Goal: Task Accomplishment & Management: Manage account settings

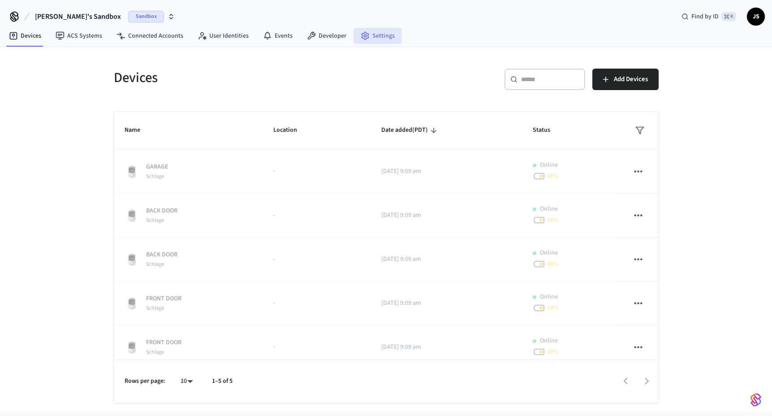
click at [379, 41] on link "Settings" at bounding box center [377, 36] width 48 height 16
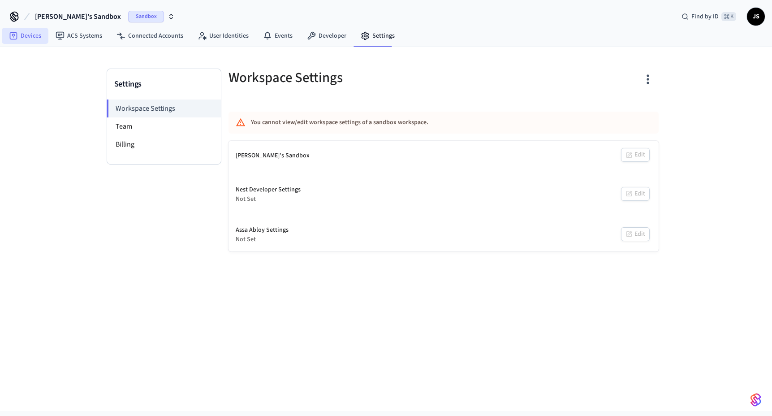
click at [28, 31] on link "Devices" at bounding box center [25, 36] width 47 height 16
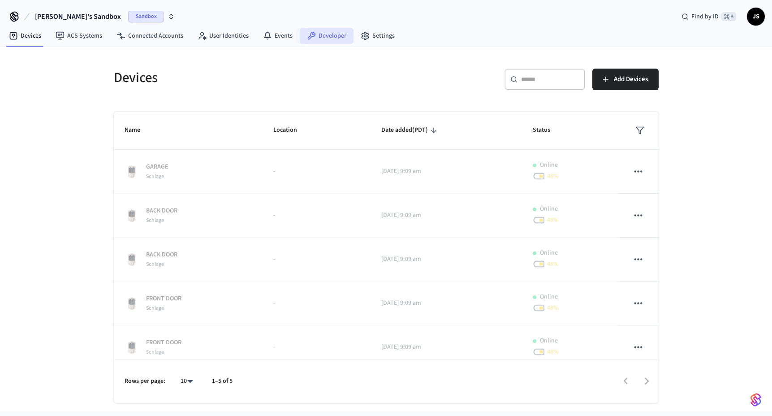
click at [322, 39] on link "Developer" at bounding box center [327, 36] width 54 height 16
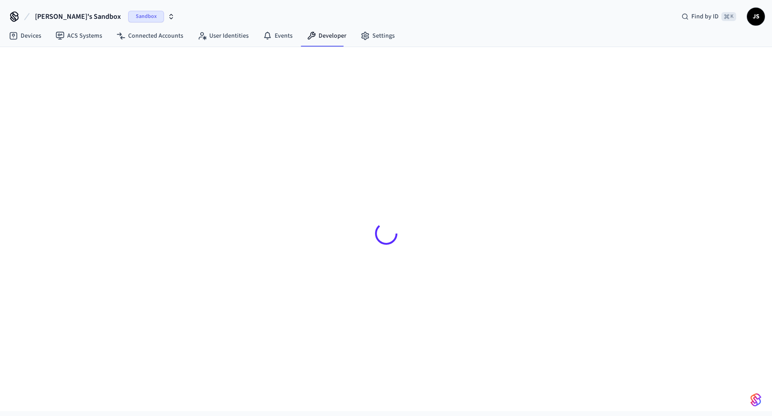
click at [128, 17] on span "Sandbox" at bounding box center [146, 17] width 36 height 12
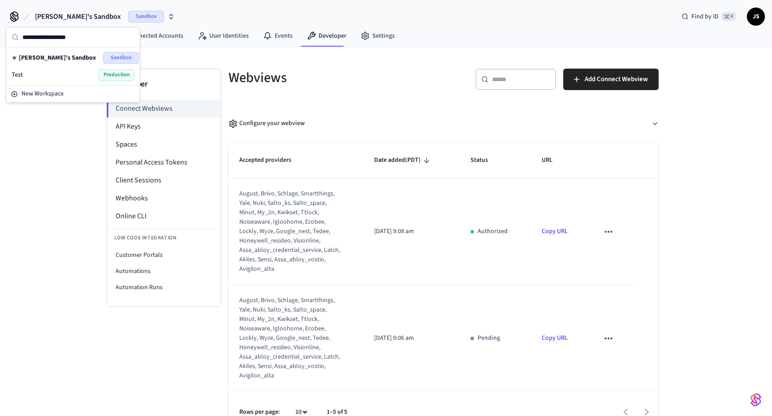
click at [37, 82] on div "Test Production" at bounding box center [73, 74] width 130 height 17
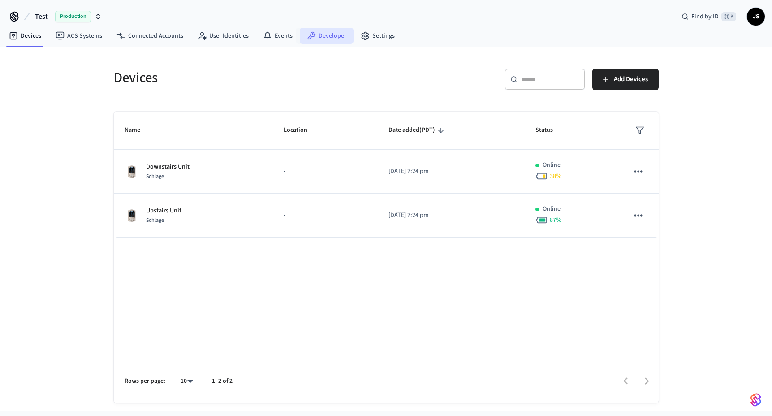
click at [315, 41] on link "Developer" at bounding box center [327, 36] width 54 height 16
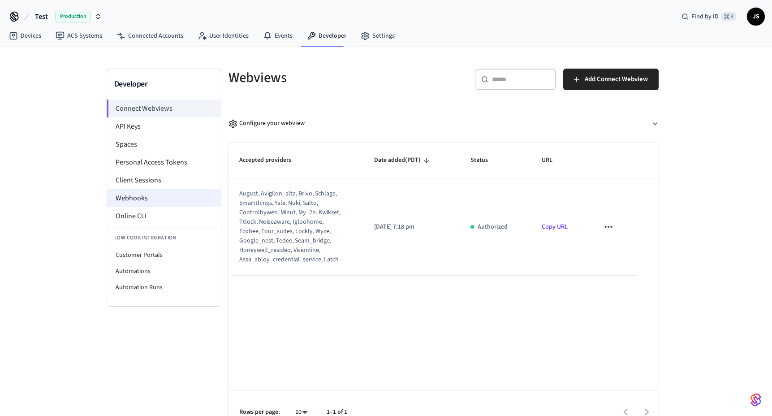
click at [158, 198] on li "Webhooks" at bounding box center [164, 198] width 114 height 18
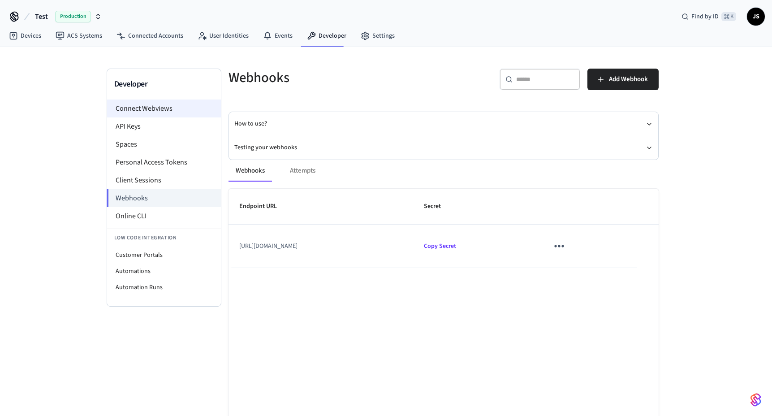
click at [159, 108] on li "Connect Webviews" at bounding box center [164, 108] width 114 height 18
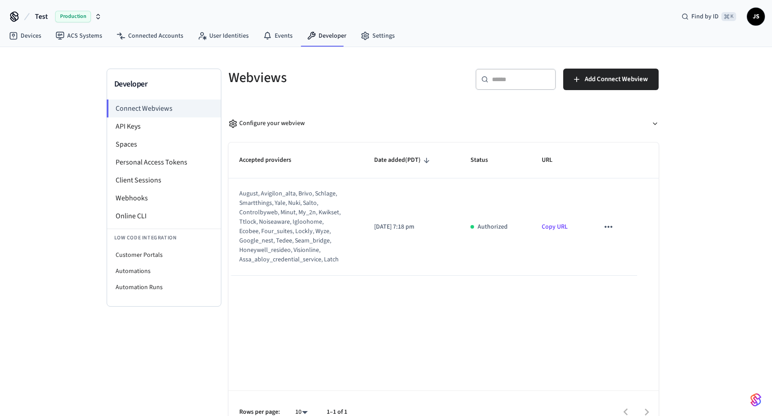
click at [609, 229] on icon "sticky table" at bounding box center [608, 227] width 12 height 12
click at [614, 208] on div at bounding box center [386, 208] width 772 height 416
click at [254, 125] on div "Configure your webview" at bounding box center [266, 123] width 76 height 9
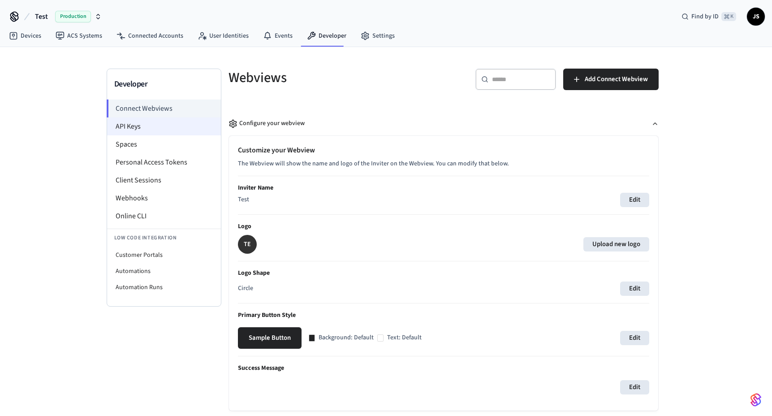
click at [163, 132] on li "API Keys" at bounding box center [164, 126] width 114 height 18
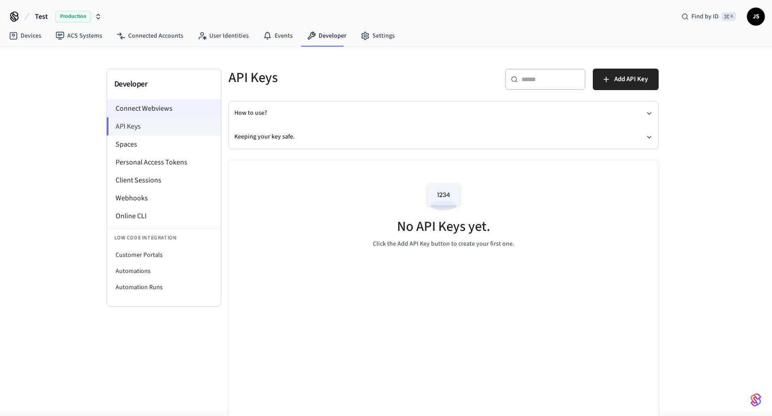
click at [165, 109] on li "Connect Webviews" at bounding box center [164, 108] width 114 height 18
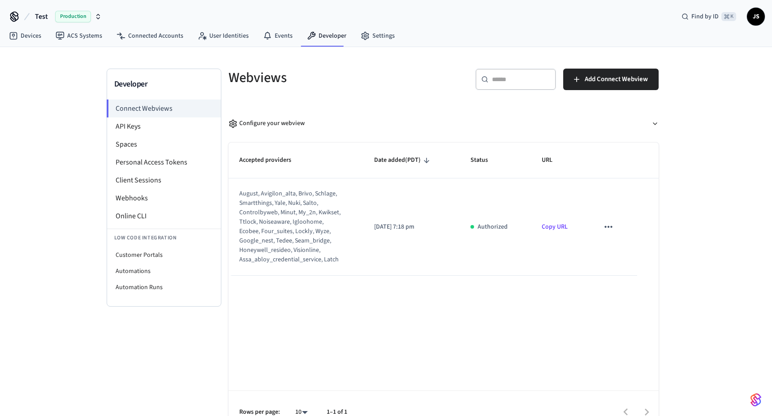
click at [557, 229] on link "Copy URL" at bounding box center [554, 226] width 26 height 9
click at [141, 183] on li "Client Sessions" at bounding box center [164, 180] width 114 height 18
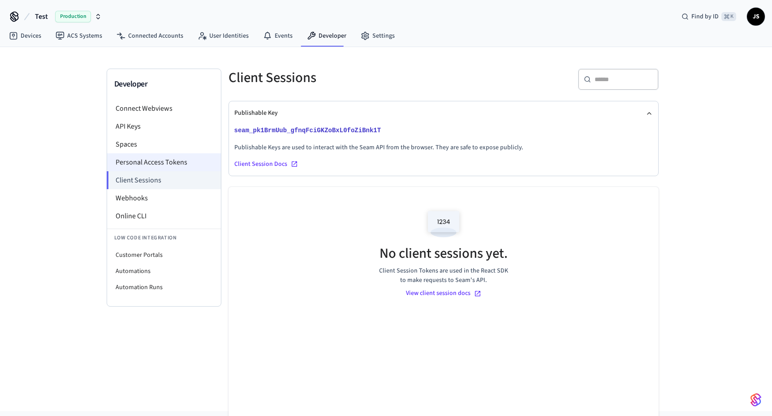
click at [142, 163] on li "Personal Access Tokens" at bounding box center [164, 162] width 114 height 18
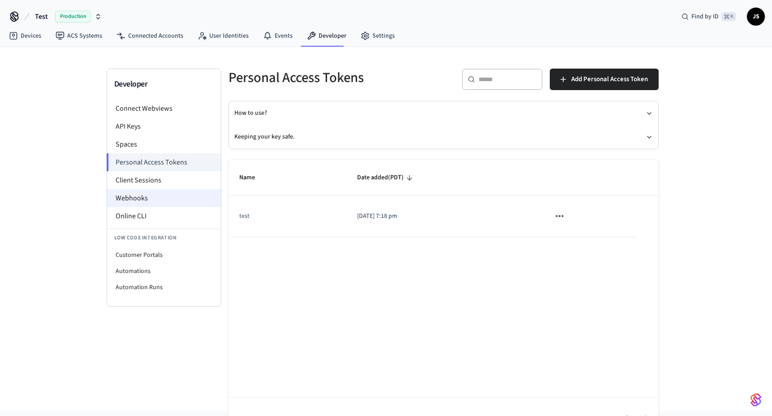
click at [144, 198] on li "Webhooks" at bounding box center [164, 198] width 114 height 18
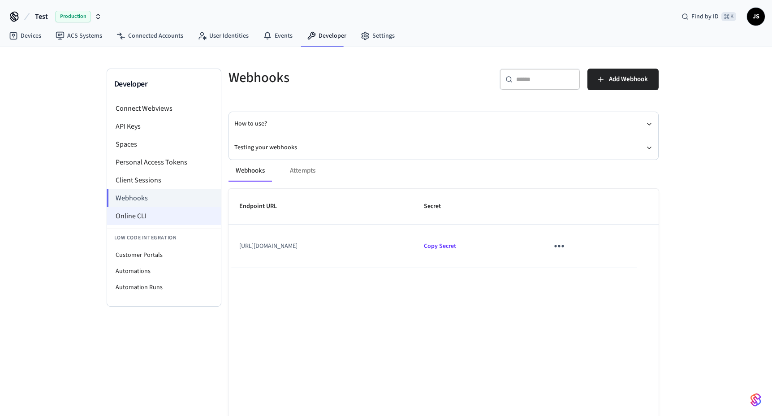
click at [141, 215] on li "Online CLI" at bounding box center [164, 216] width 114 height 18
click at [159, 111] on li "Connect Webviews" at bounding box center [164, 108] width 114 height 18
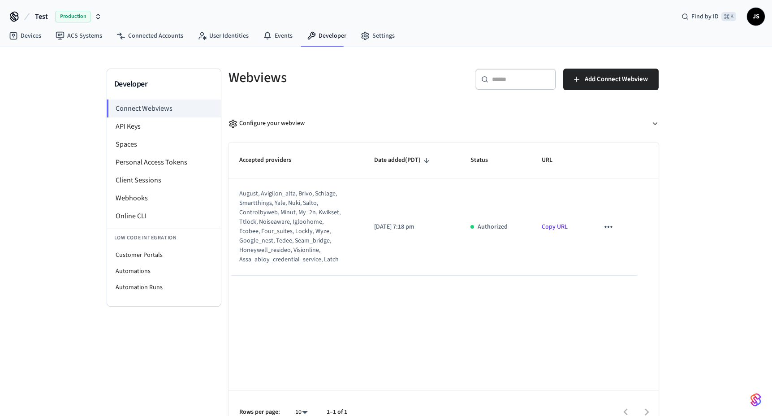
click at [610, 61] on div "​ ​ Add Connect Webview" at bounding box center [548, 77] width 220 height 39
click at [600, 76] on span "Add Connect Webview" at bounding box center [615, 79] width 63 height 12
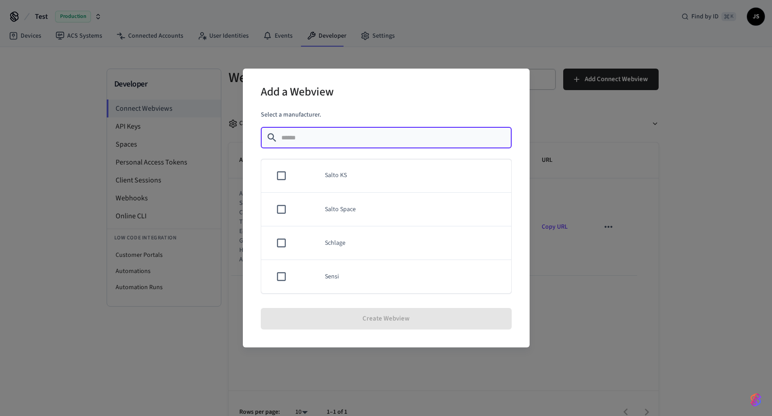
scroll to position [579, 0]
click at [278, 245] on td "sticky table" at bounding box center [279, 236] width 37 height 34
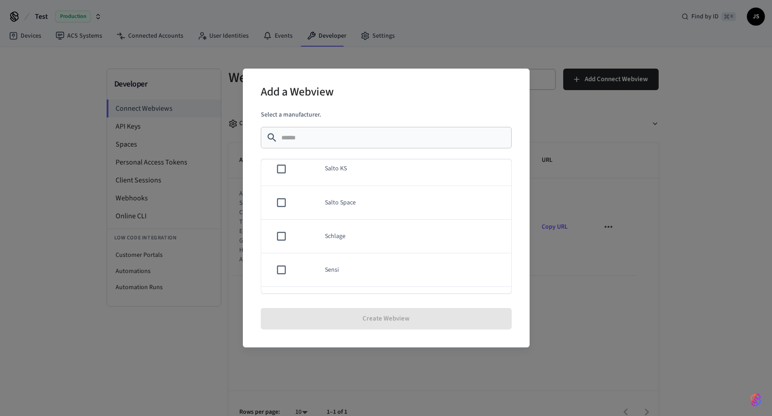
click at [587, 309] on div "Add a Webview Select a manufacturer. ​ ​ Akiles Assa Abloy Credential Service A…" at bounding box center [386, 208] width 772 height 416
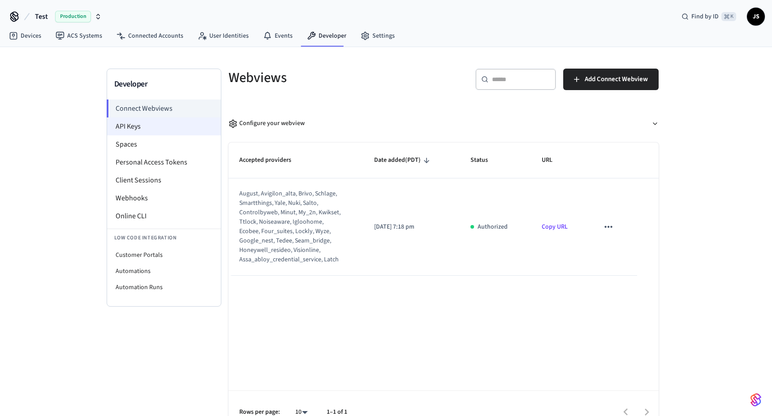
click at [149, 128] on li "API Keys" at bounding box center [164, 126] width 114 height 18
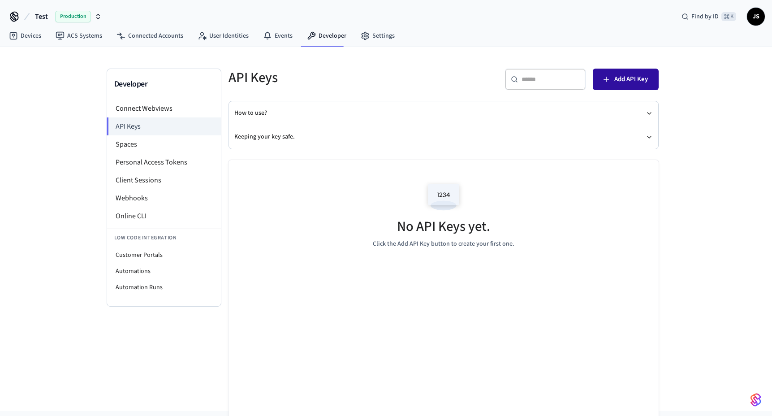
click at [610, 87] on button "Add API Key" at bounding box center [626, 79] width 66 height 21
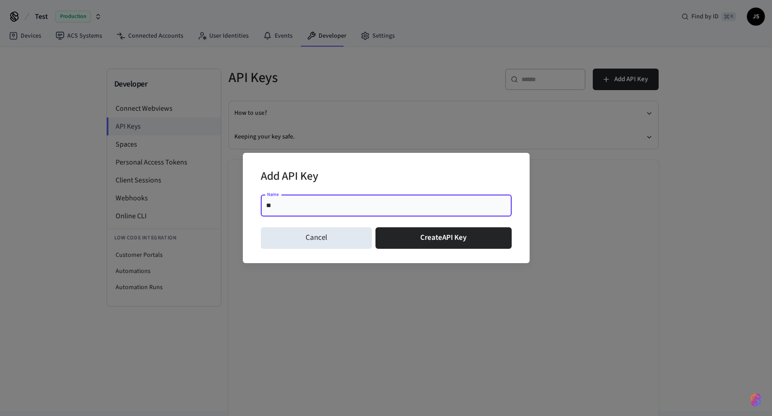
type input "*"
type input "*****"
click at [434, 245] on button "Create API Key" at bounding box center [443, 237] width 136 height 21
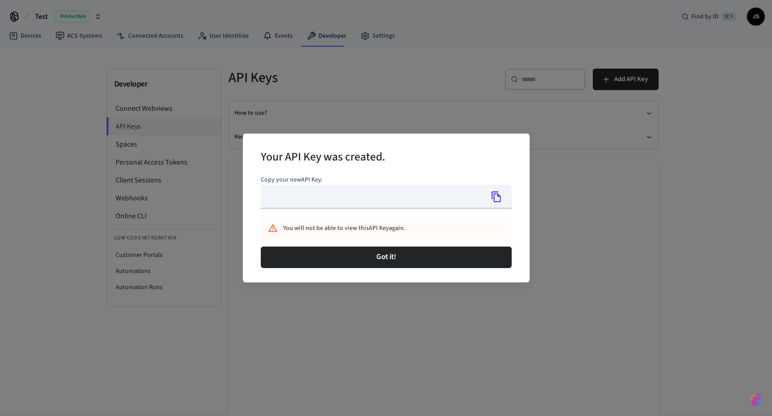
type input "**********"
click at [499, 198] on icon "Copy" at bounding box center [496, 197] width 12 height 12
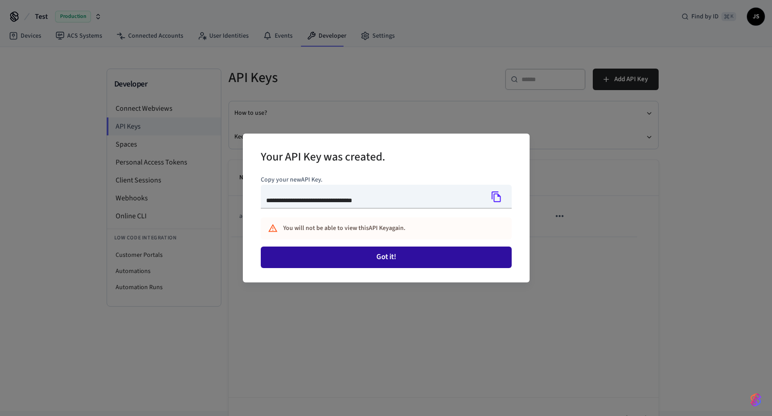
click at [373, 255] on button "Got it!" at bounding box center [386, 256] width 251 height 21
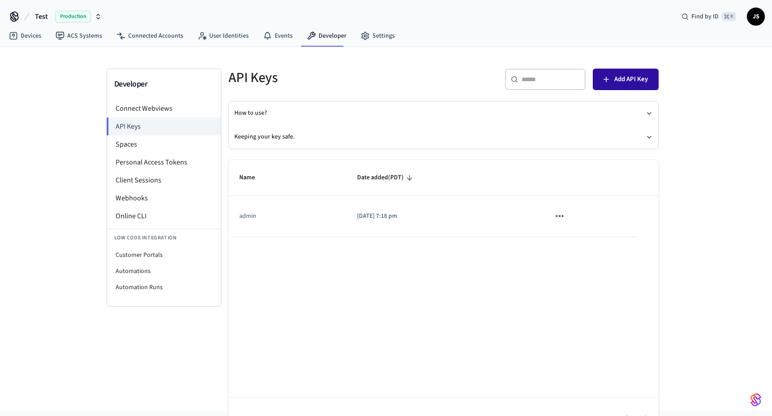
click at [600, 82] on button "Add API Key" at bounding box center [626, 79] width 66 height 21
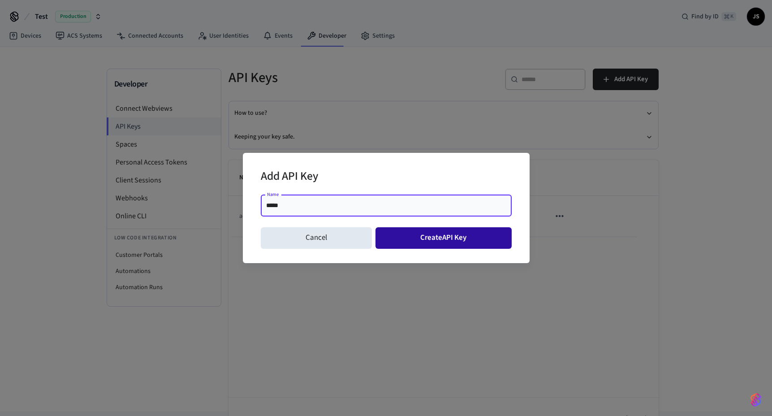
type input "*****"
click at [432, 241] on button "Create API Key" at bounding box center [443, 237] width 136 height 21
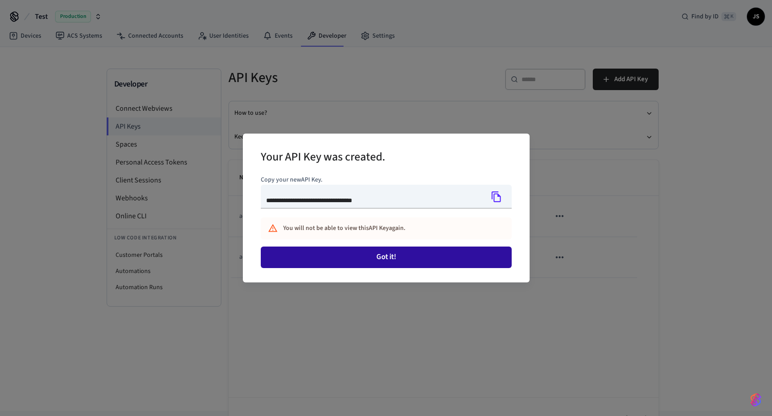
click at [395, 256] on button "Got it!" at bounding box center [386, 256] width 251 height 21
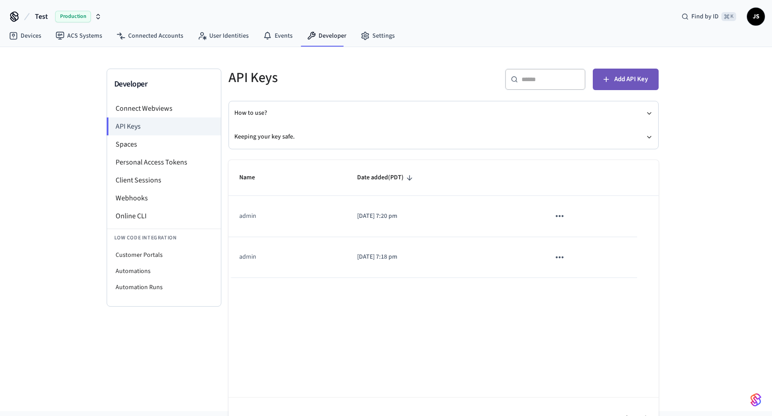
click at [611, 75] on button "Add API Key" at bounding box center [626, 79] width 66 height 21
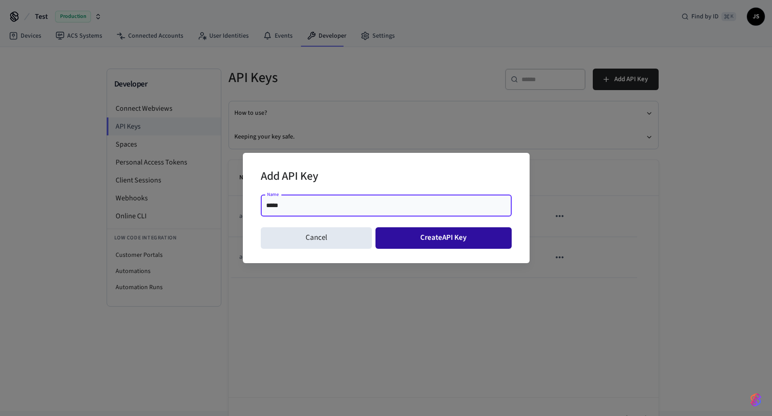
type input "*****"
click at [431, 234] on button "Create API Key" at bounding box center [443, 237] width 136 height 21
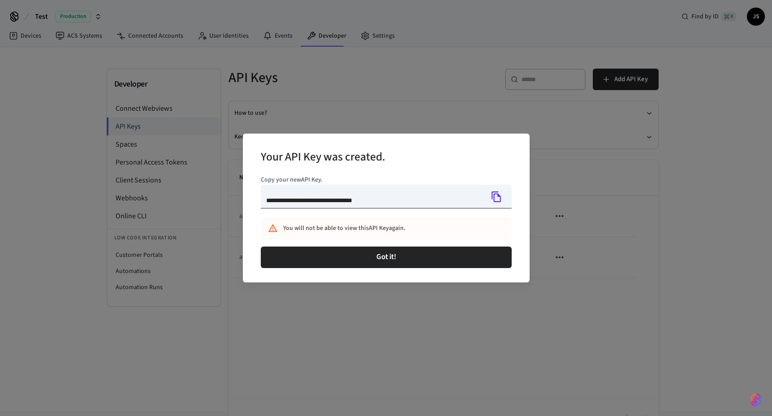
click at [496, 198] on icon "Copy" at bounding box center [496, 197] width 12 height 12
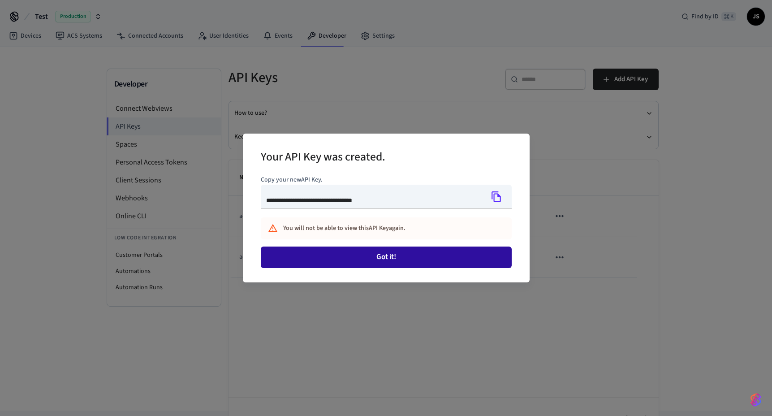
click at [405, 259] on button "Got it!" at bounding box center [386, 256] width 251 height 21
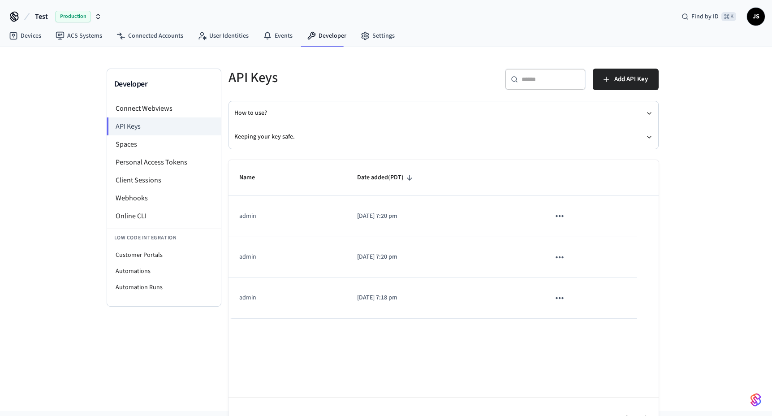
click at [558, 217] on icon "sticky table" at bounding box center [560, 216] width 12 height 12
click at [579, 275] on li "Delete" at bounding box center [578, 276] width 43 height 28
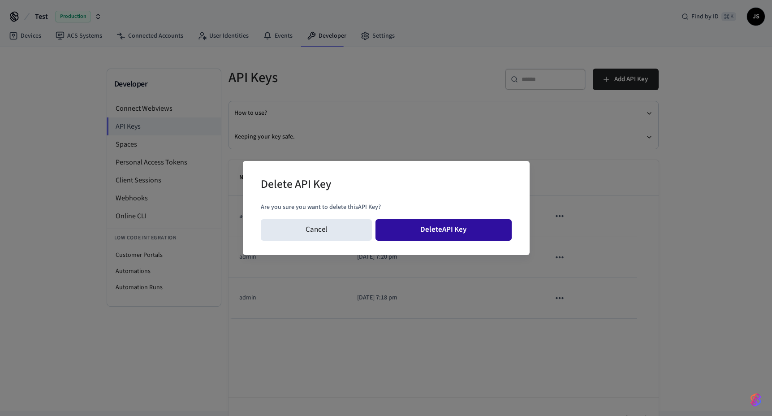
click at [492, 238] on button "Delete API Key" at bounding box center [443, 229] width 136 height 21
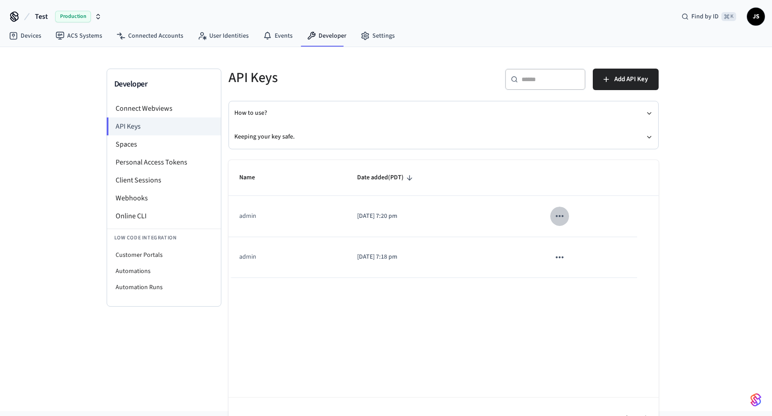
click at [561, 216] on icon "sticky table" at bounding box center [559, 216] width 8 height 2
click at [576, 282] on li "Delete" at bounding box center [578, 276] width 43 height 28
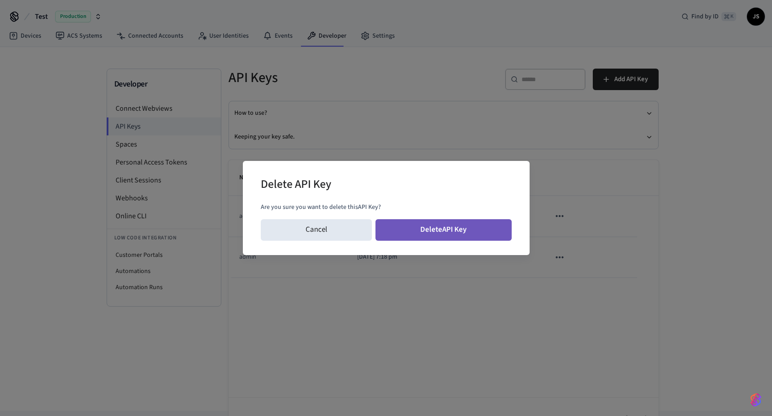
click at [488, 230] on button "Delete API Key" at bounding box center [443, 229] width 136 height 21
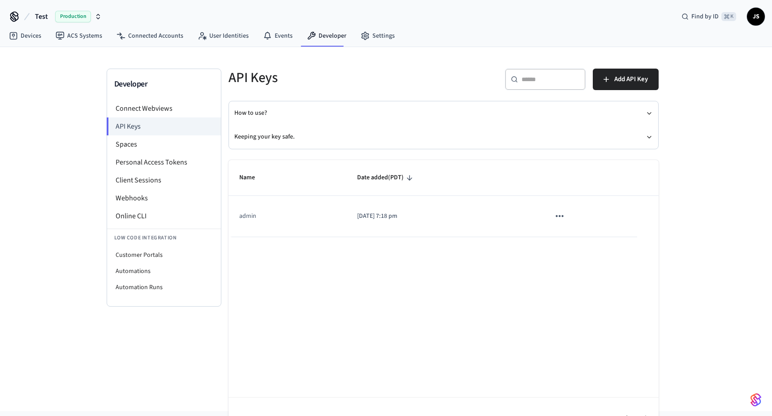
click at [562, 217] on icon "sticky table" at bounding box center [559, 216] width 8 height 2
click at [572, 272] on li "Delete" at bounding box center [578, 276] width 43 height 28
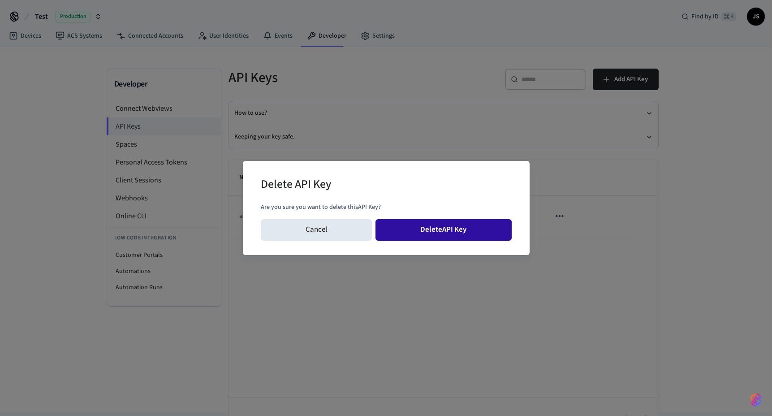
click at [452, 230] on button "Delete API Key" at bounding box center [443, 229] width 136 height 21
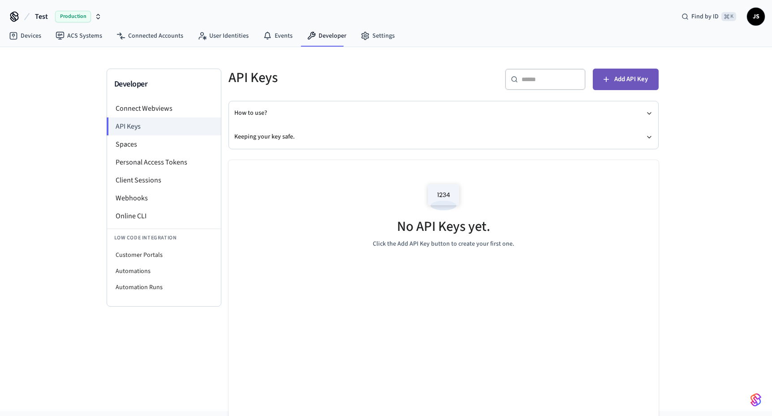
click at [647, 89] on button "Add API Key" at bounding box center [626, 79] width 66 height 21
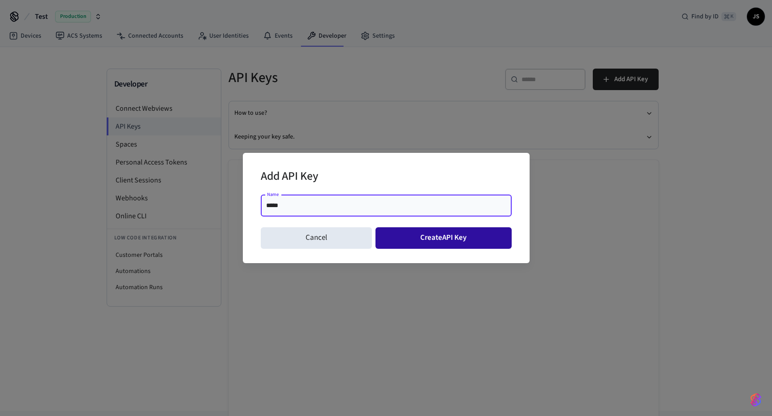
type input "*****"
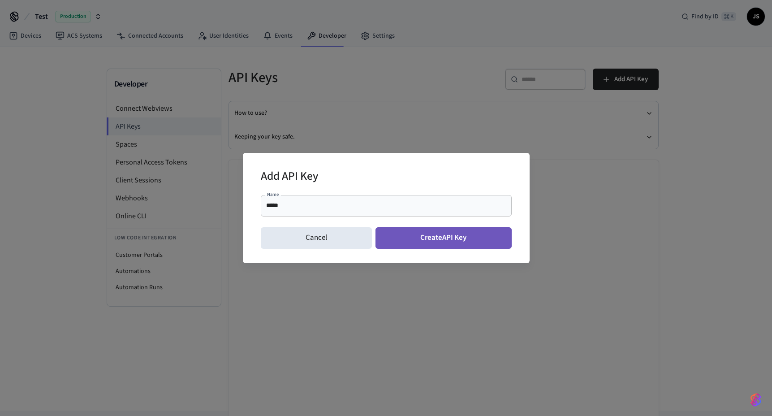
click at [424, 234] on button "Create API Key" at bounding box center [443, 237] width 136 height 21
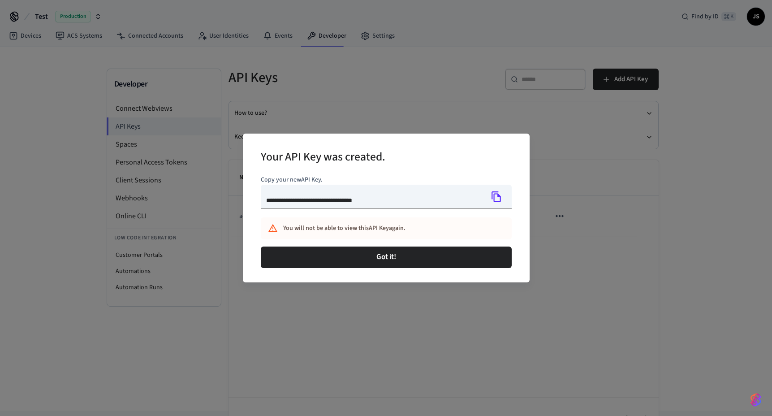
click at [494, 196] on icon "Copy" at bounding box center [496, 197] width 12 height 12
click at [155, 97] on div "**********" at bounding box center [386, 208] width 772 height 416
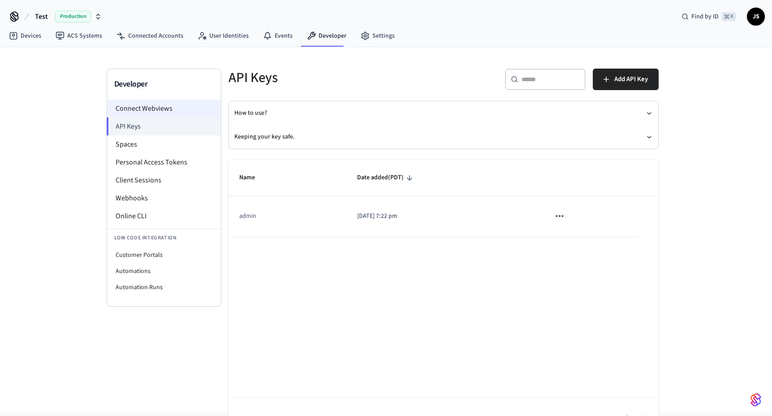
click at [153, 106] on li "Connect Webviews" at bounding box center [164, 108] width 114 height 18
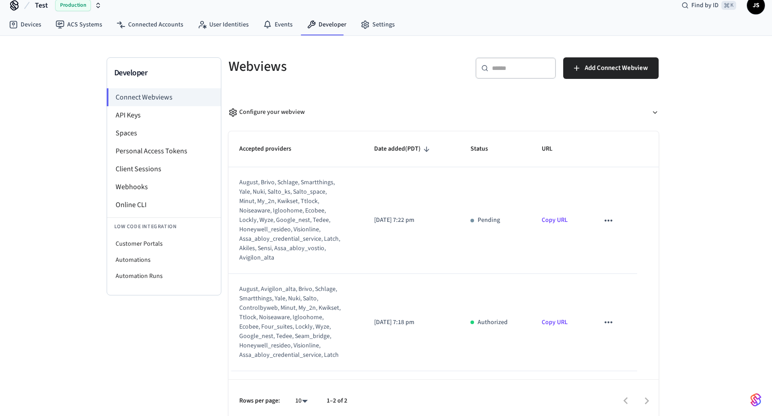
scroll to position [17, 0]
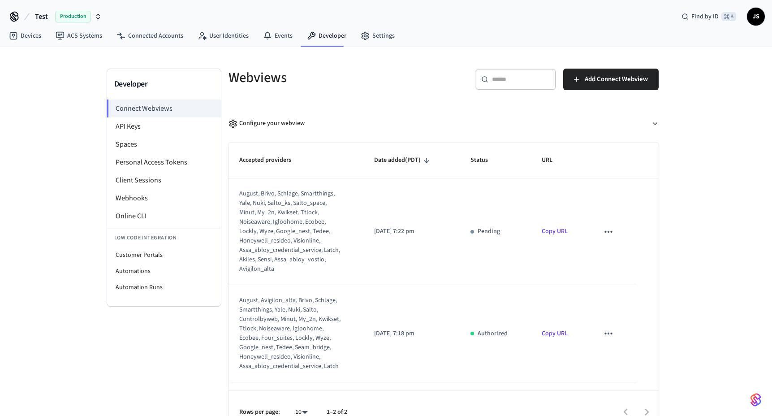
click at [605, 233] on icon "sticky table" at bounding box center [608, 232] width 12 height 12
click at [625, 257] on li "Delete" at bounding box center [626, 261] width 41 height 24
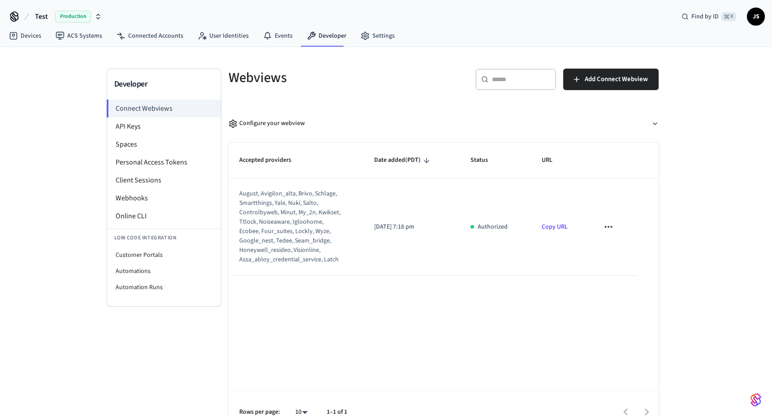
click at [611, 230] on icon "sticky table" at bounding box center [608, 227] width 12 height 12
click at [618, 255] on icon at bounding box center [616, 255] width 4 height 5
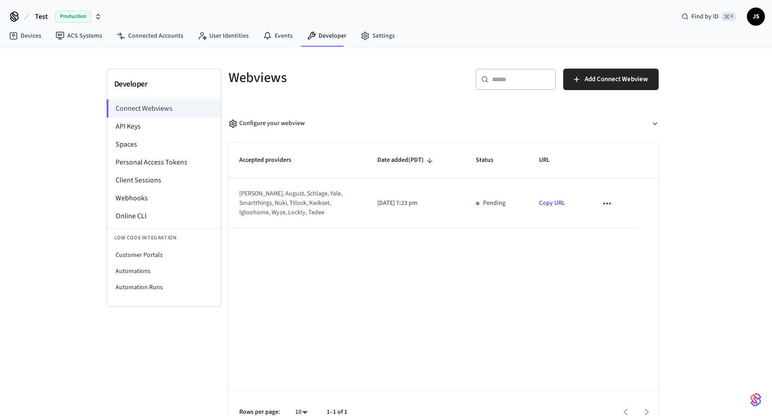
click at [610, 202] on icon "sticky table" at bounding box center [607, 204] width 12 height 12
click at [616, 232] on icon at bounding box center [615, 232] width 4 height 5
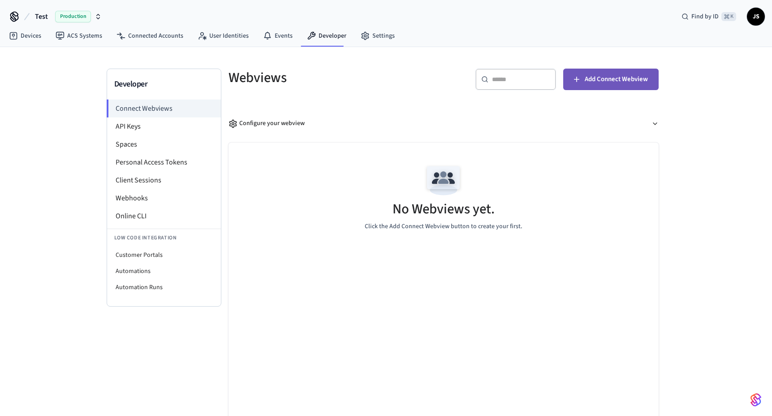
click at [582, 83] on button "Add Connect Webview" at bounding box center [610, 79] width 95 height 21
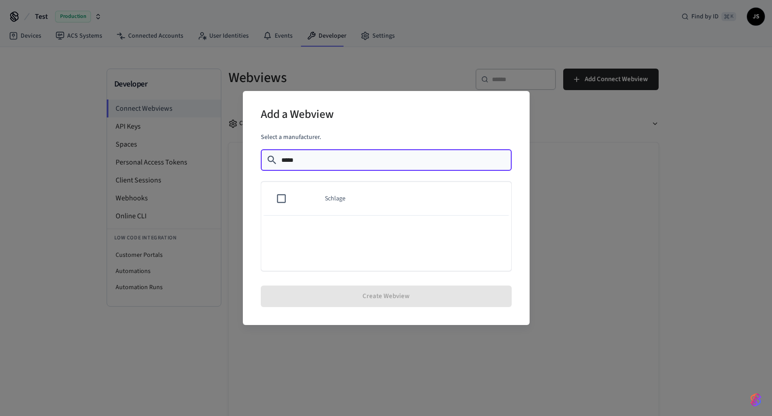
type input "*****"
click at [294, 203] on td "sticky table" at bounding box center [279, 199] width 37 height 34
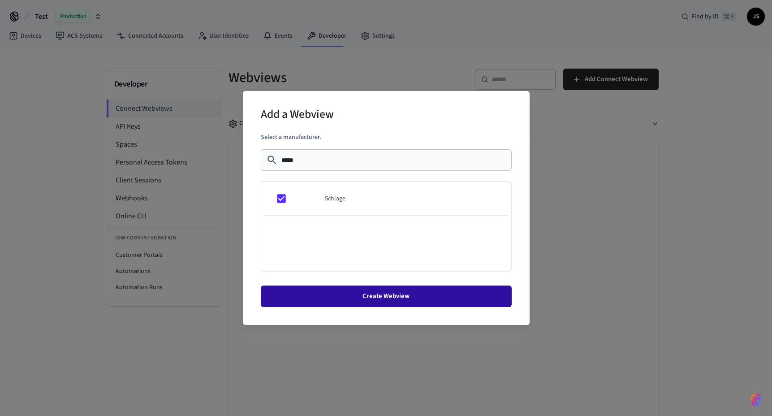
click at [347, 297] on button "Create Webview" at bounding box center [386, 295] width 251 height 21
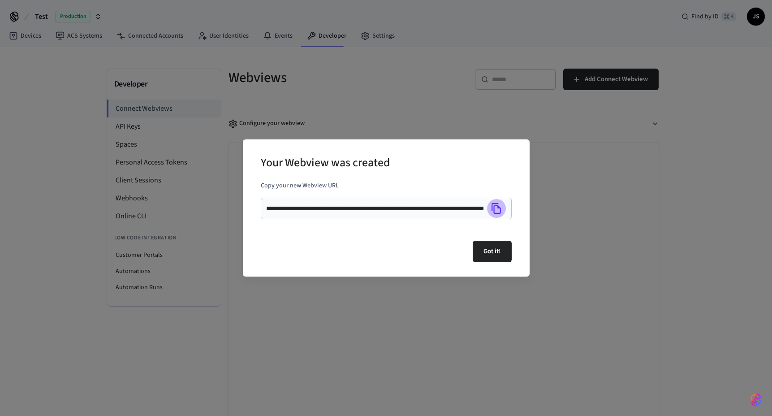
click at [495, 212] on icon "Copy" at bounding box center [496, 208] width 12 height 12
click at [487, 253] on button "Got it!" at bounding box center [491, 251] width 39 height 21
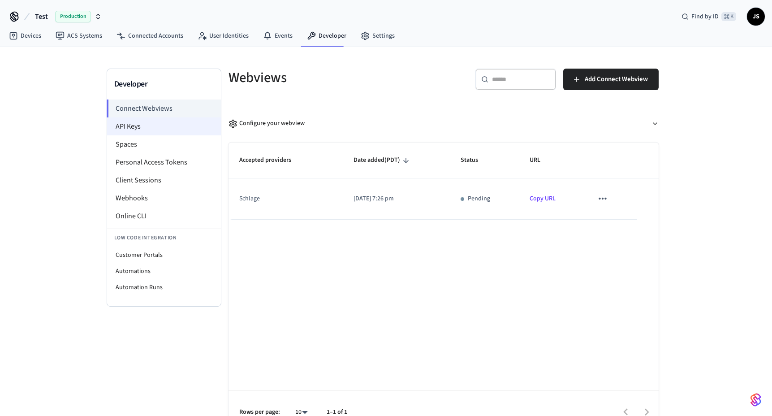
click at [157, 126] on li "API Keys" at bounding box center [164, 126] width 114 height 18
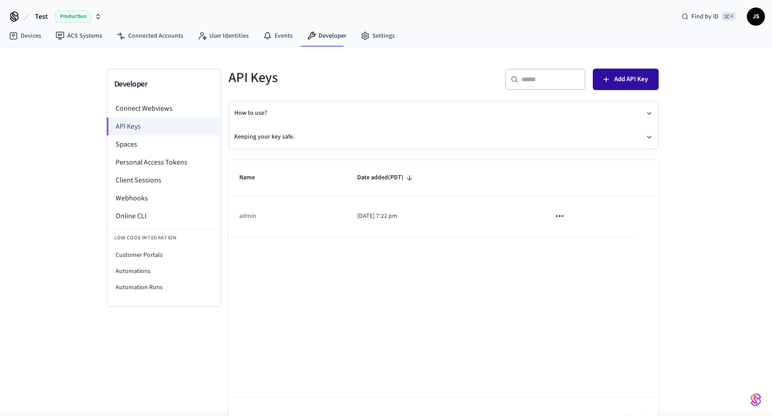
click at [612, 82] on button "Add API Key" at bounding box center [626, 79] width 66 height 21
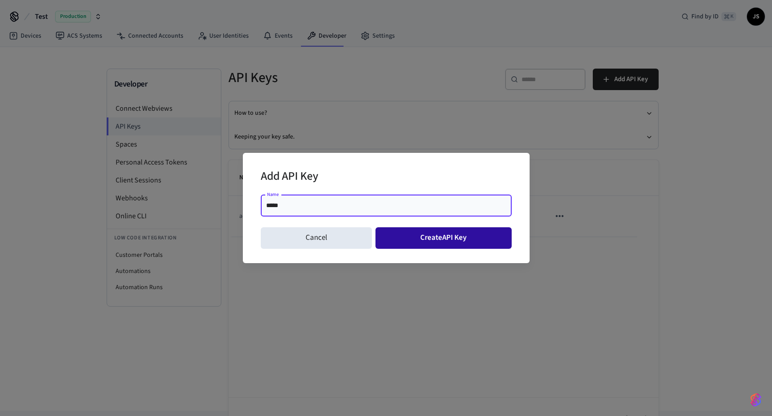
type input "*****"
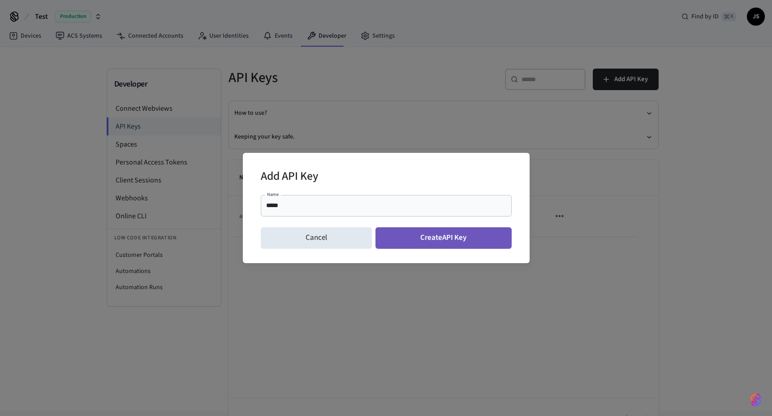
click at [441, 237] on button "Create API Key" at bounding box center [443, 237] width 136 height 21
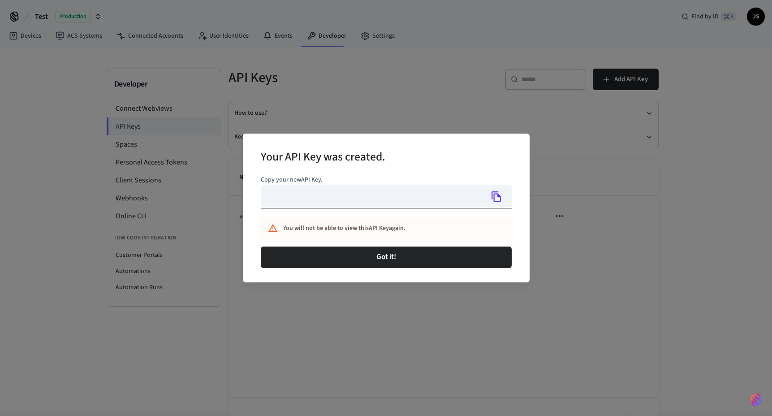
type input "**********"
click at [490, 197] on icon "Copy" at bounding box center [496, 197] width 12 height 12
click at [166, 122] on div "**********" at bounding box center [386, 208] width 772 height 416
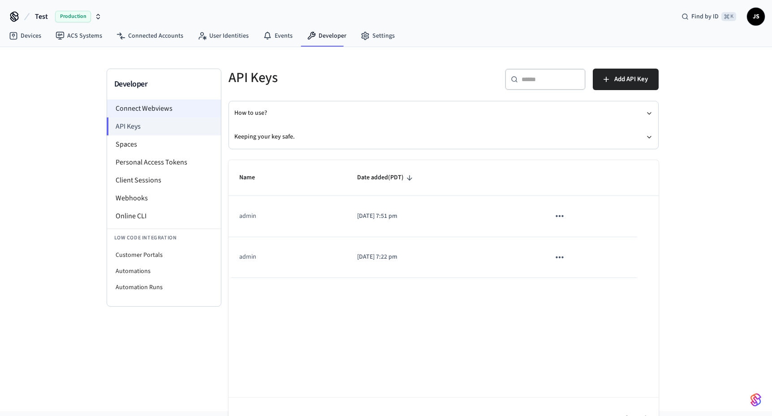
click at [150, 105] on li "Connect Webviews" at bounding box center [164, 108] width 114 height 18
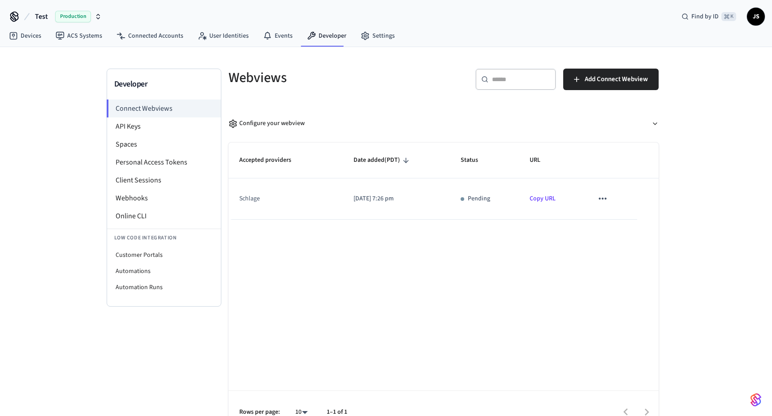
click at [549, 199] on link "Copy URL" at bounding box center [542, 198] width 26 height 9
